Goal: Task Accomplishment & Management: Manage account settings

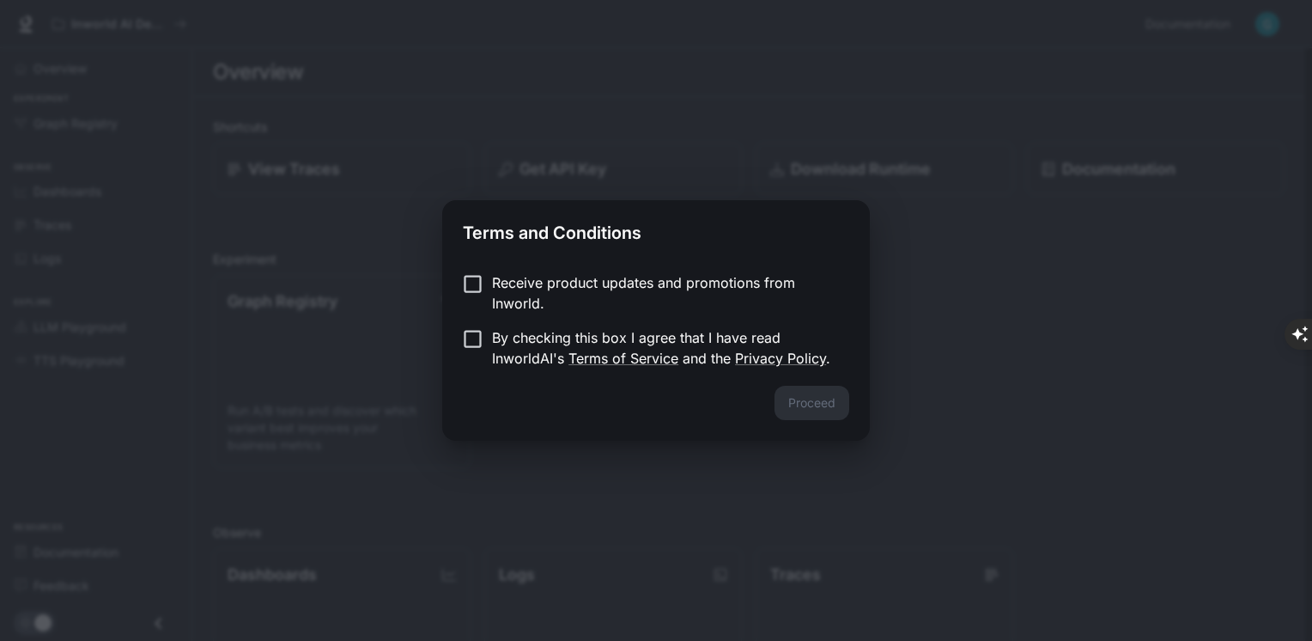
click at [477, 297] on label "Receive product updates and promotions from Inworld." at bounding box center [645, 292] width 382 height 41
click at [818, 405] on button "Proceed" at bounding box center [812, 403] width 75 height 34
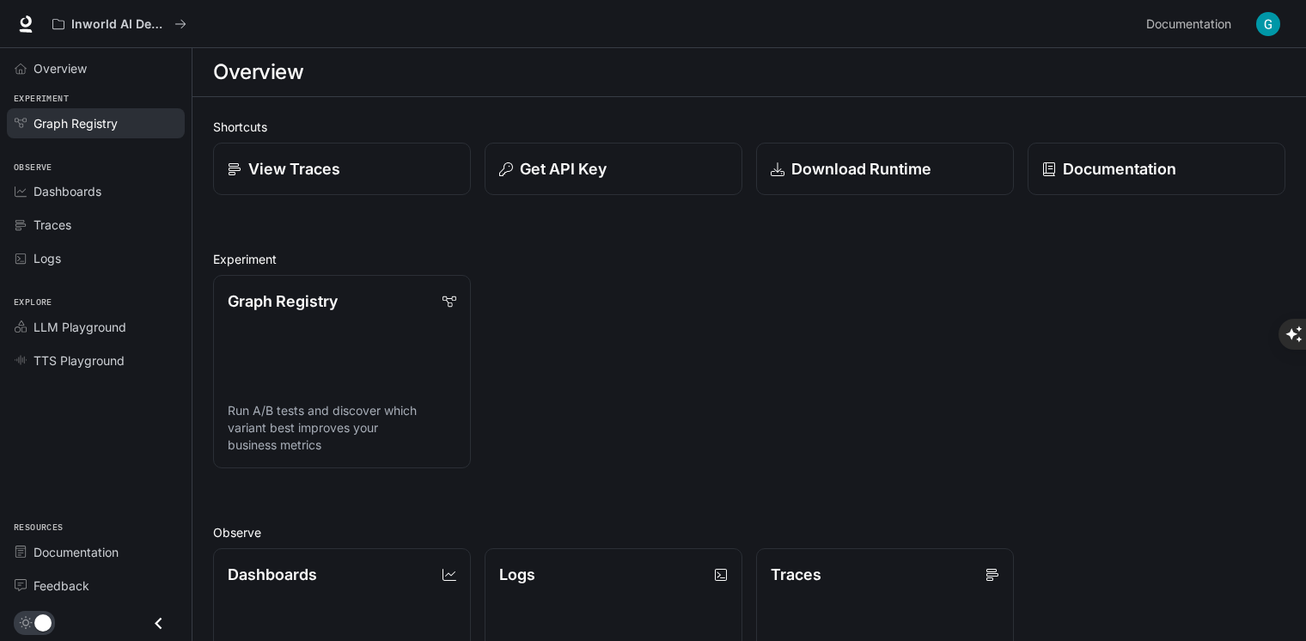
click at [93, 130] on span "Graph Registry" at bounding box center [75, 123] width 84 height 18
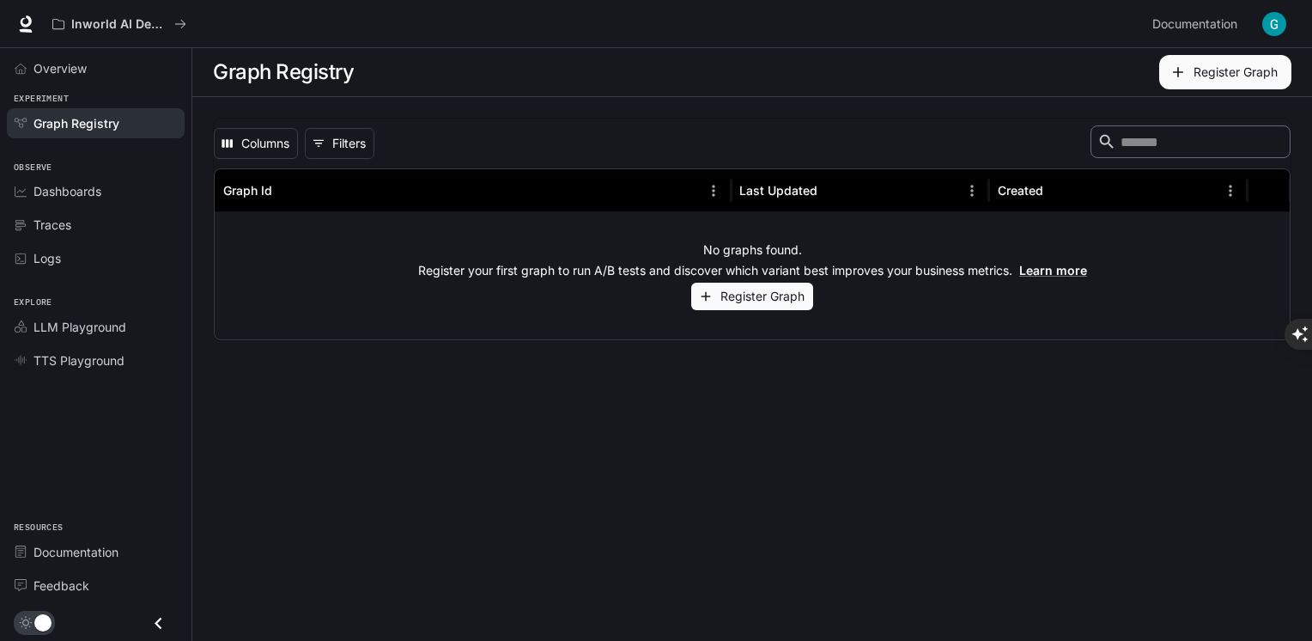
click at [1293, 19] on div "Inworld AI Demos Documentation Documentation" at bounding box center [656, 24] width 1312 height 48
click at [1281, 21] on img "button" at bounding box center [1275, 24] width 24 height 24
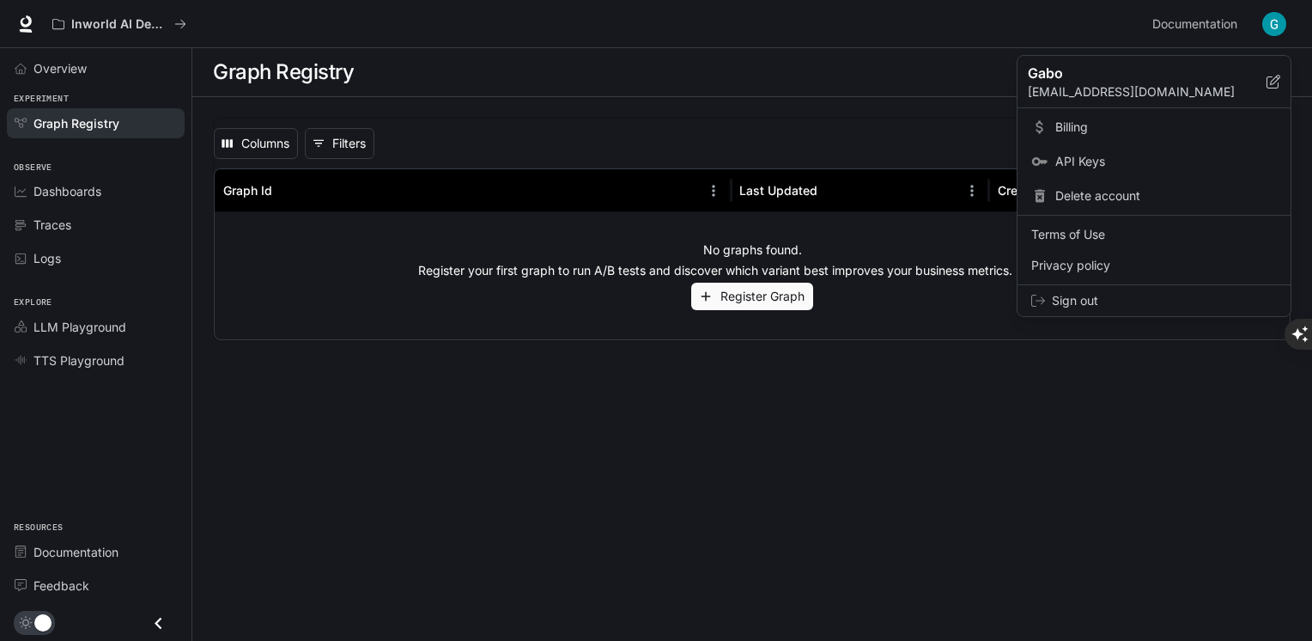
click at [1074, 125] on span "Billing" at bounding box center [1167, 127] width 222 height 17
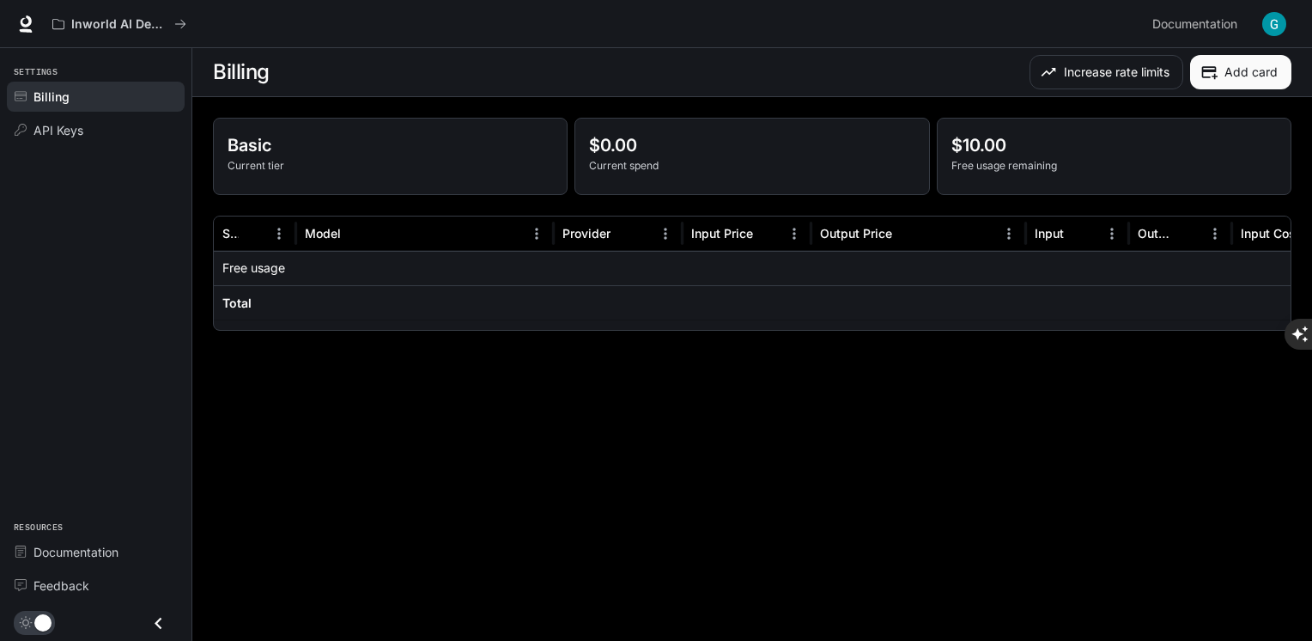
click at [227, 139] on div "Basic Current tier" at bounding box center [390, 157] width 353 height 76
click at [1162, 74] on button "Increase rate limits" at bounding box center [1107, 72] width 154 height 34
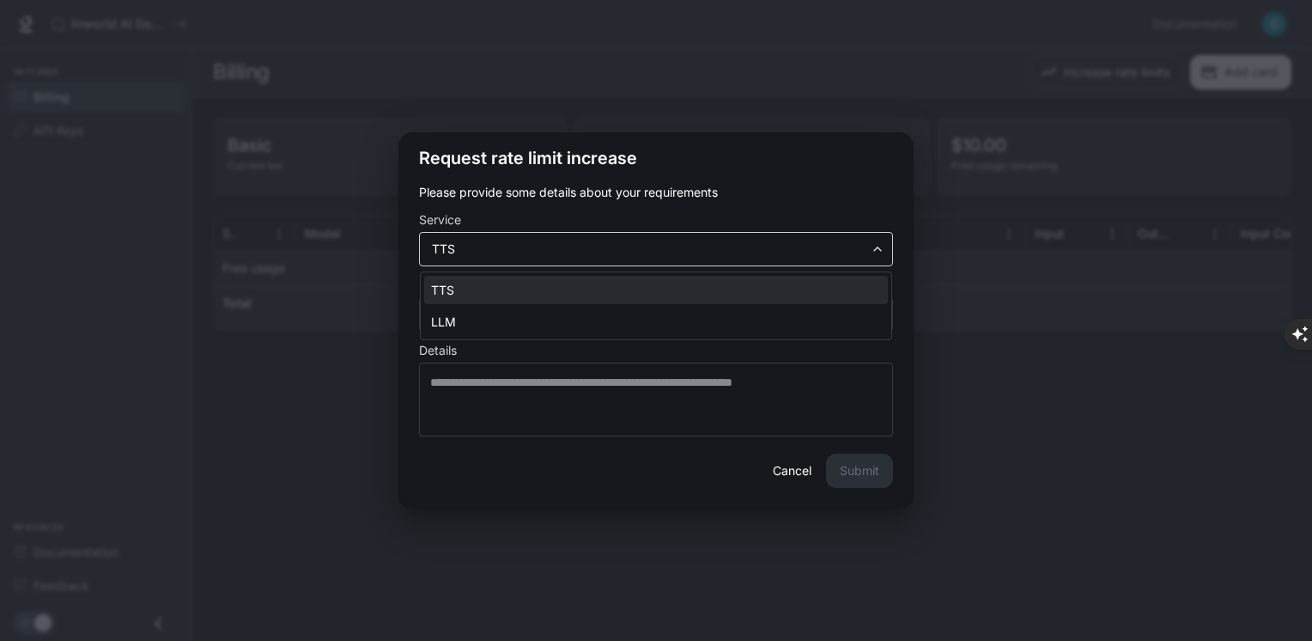
click at [563, 253] on body "Skip to main content Inworld AI Demos Documentation Documentation Portal Settin…" at bounding box center [656, 640] width 1312 height 1281
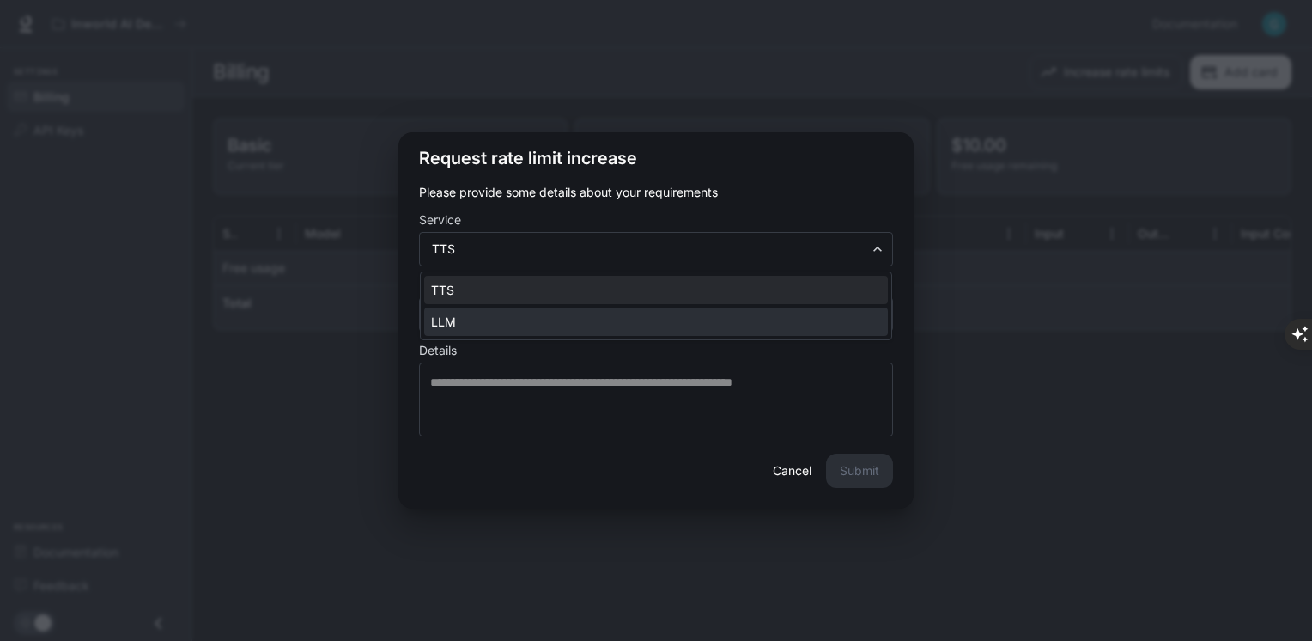
click at [504, 313] on li "LLM" at bounding box center [656, 321] width 464 height 28
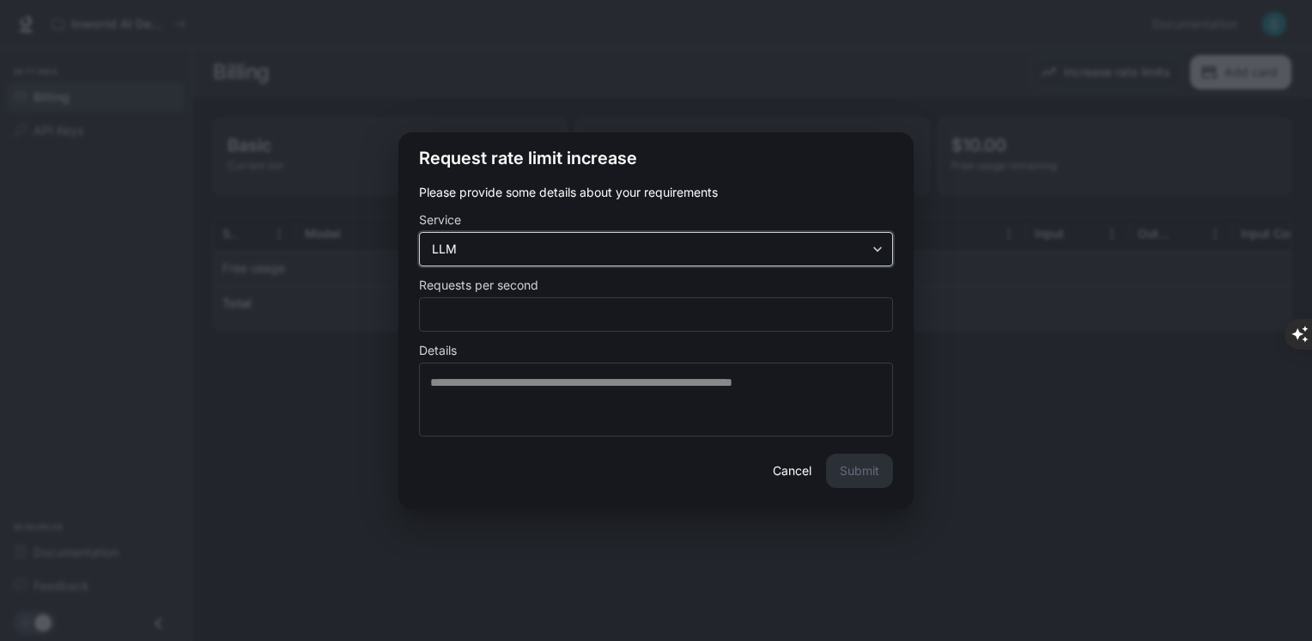
type input "***"
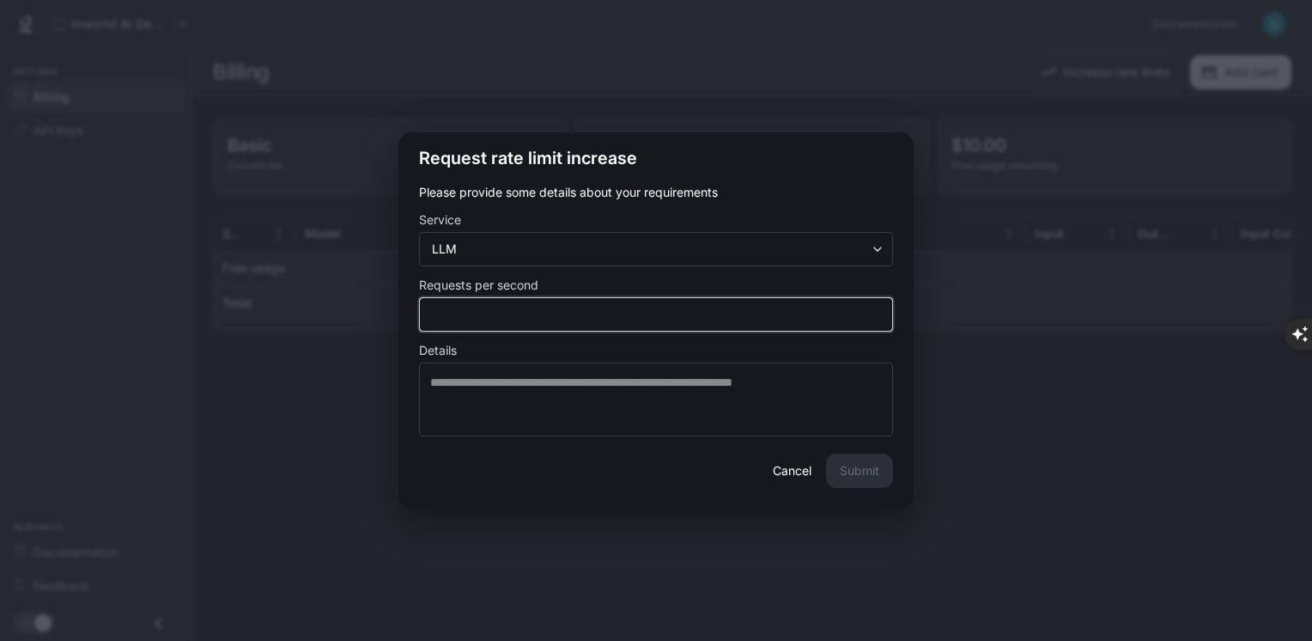
click at [507, 312] on input "*" at bounding box center [656, 314] width 472 height 17
click at [874, 311] on input "*" at bounding box center [656, 314] width 472 height 17
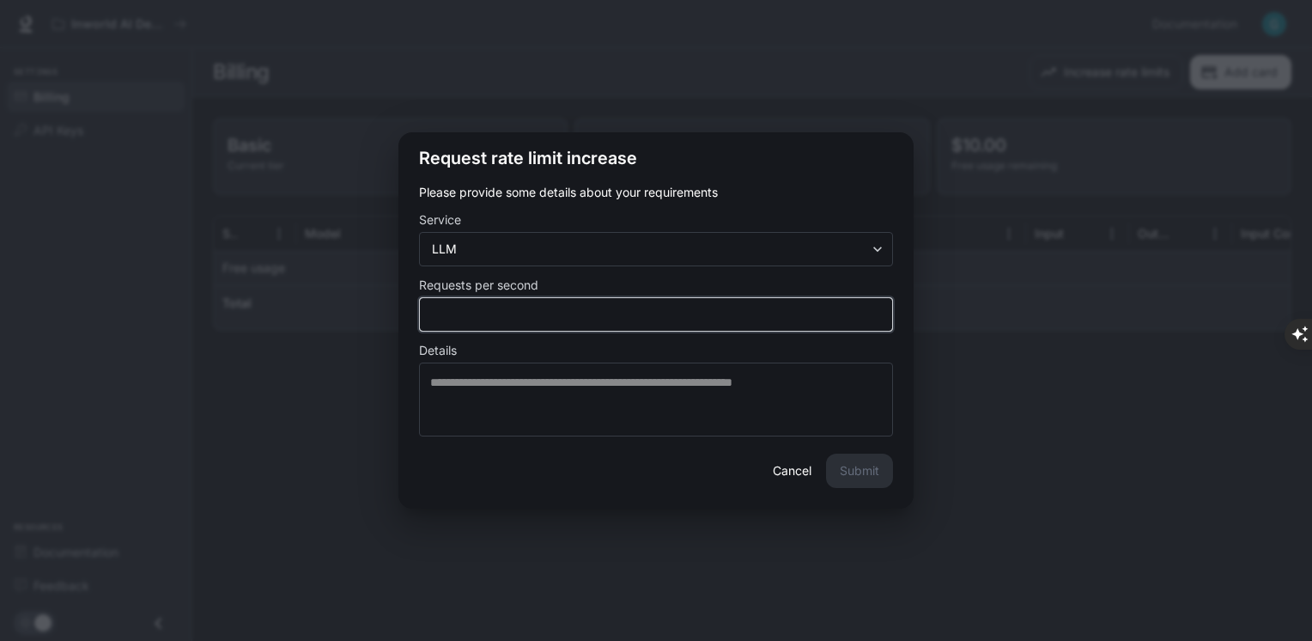
click at [874, 311] on input "*" at bounding box center [656, 314] width 472 height 17
type input "*"
click at [874, 311] on input "*" at bounding box center [656, 314] width 472 height 17
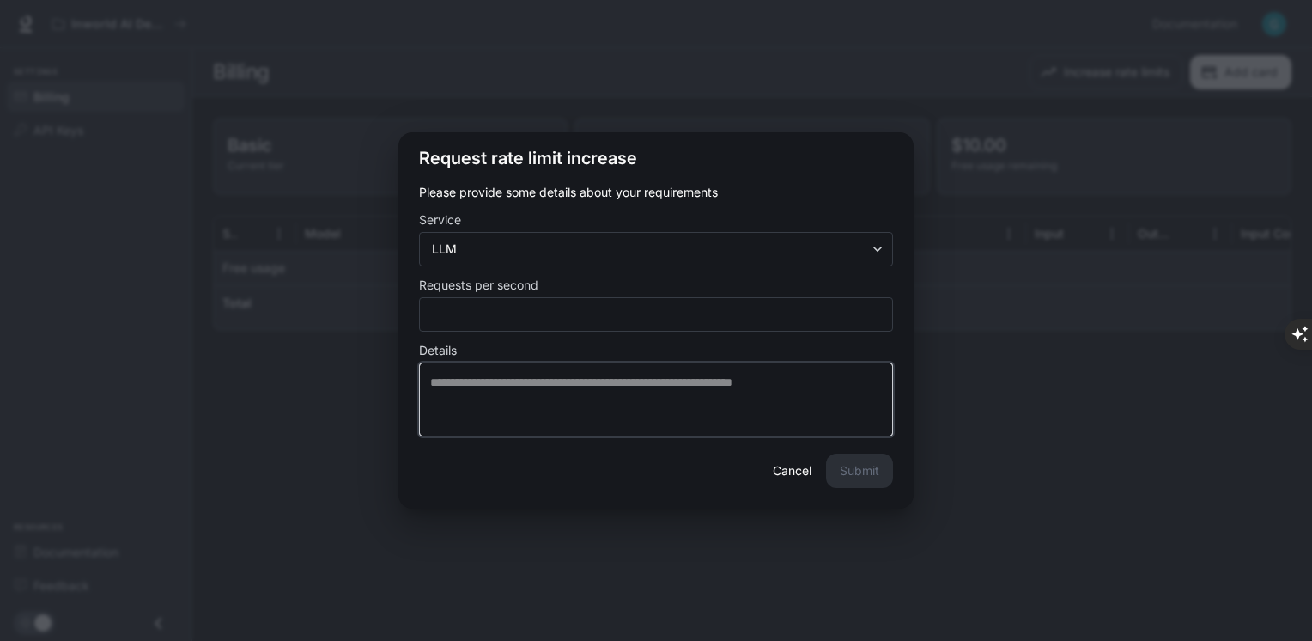
click at [615, 393] on textarea at bounding box center [656, 400] width 452 height 52
type textarea "*"
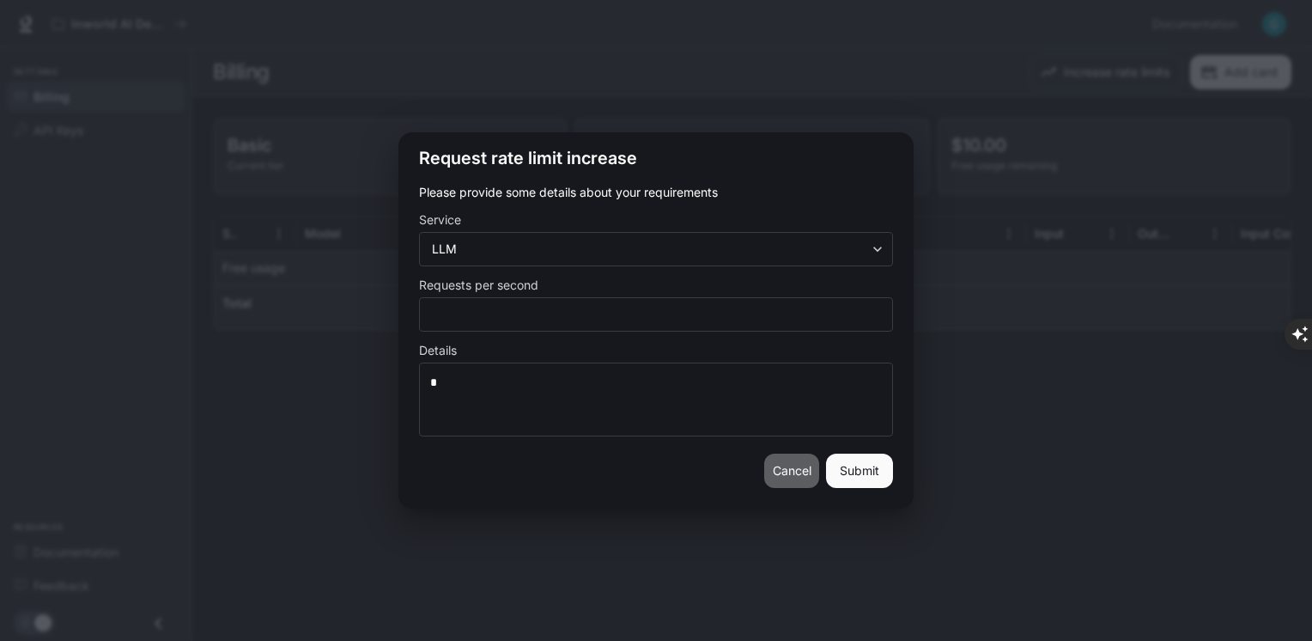
click at [770, 478] on button "Cancel" at bounding box center [791, 471] width 55 height 34
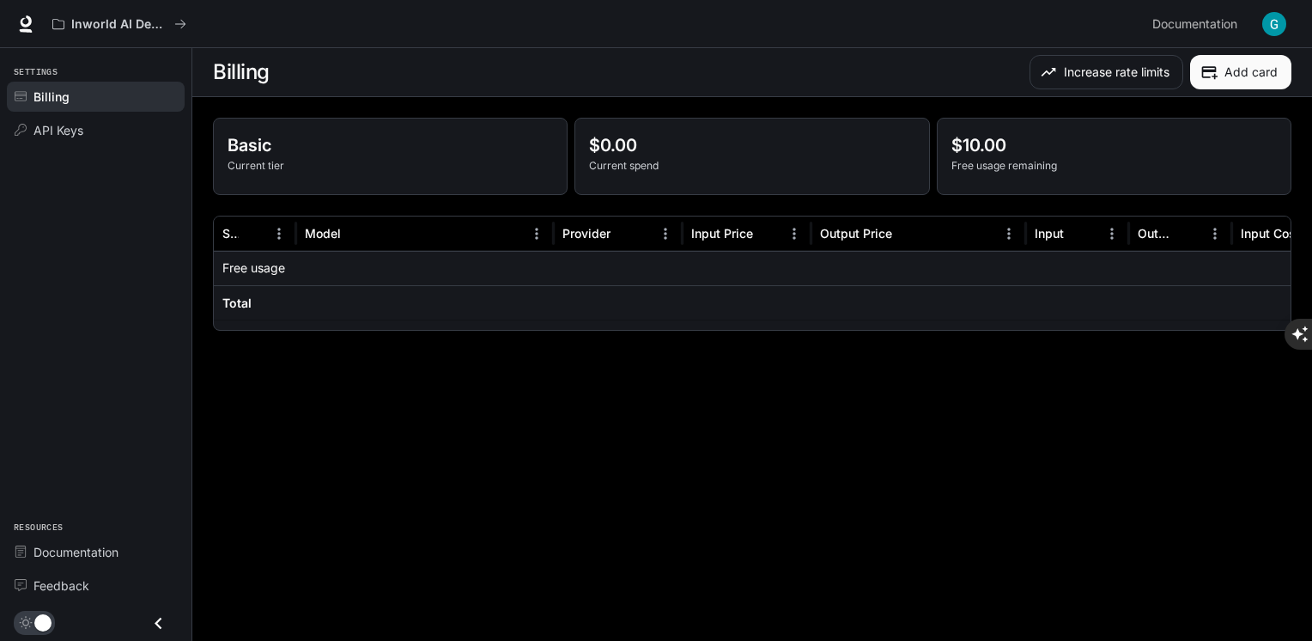
click at [1251, 57] on button "Add card" at bounding box center [1240, 72] width 101 height 34
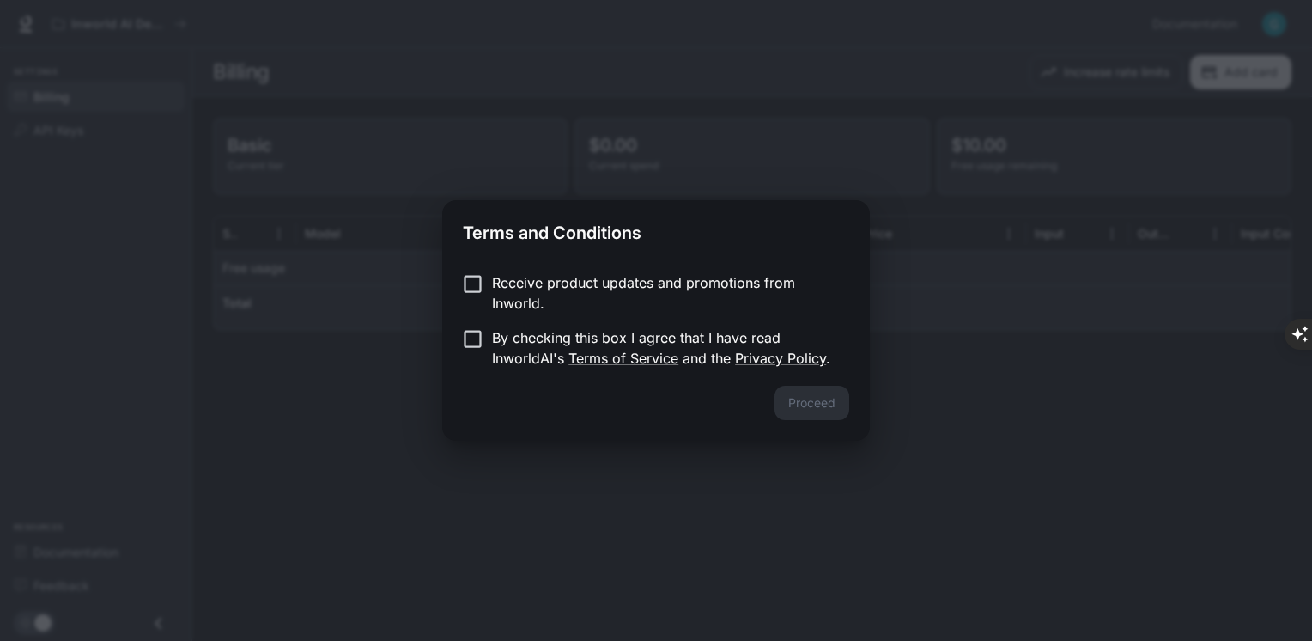
click at [529, 286] on p "Receive product updates and promotions from Inworld." at bounding box center [664, 292] width 344 height 41
click at [512, 336] on p "By checking this box I agree that I have read InworldAI's Terms of Service and …" at bounding box center [664, 347] width 344 height 41
click at [813, 393] on button "Proceed" at bounding box center [812, 403] width 75 height 34
